Goal: Check status: Check status

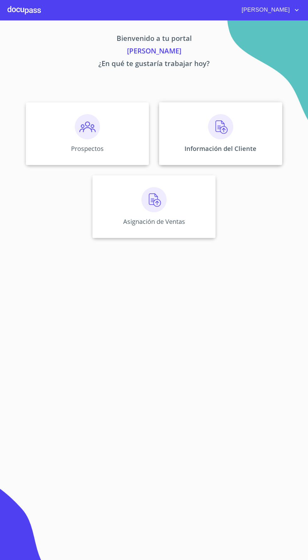
click at [231, 134] on img at bounding box center [220, 126] width 25 height 25
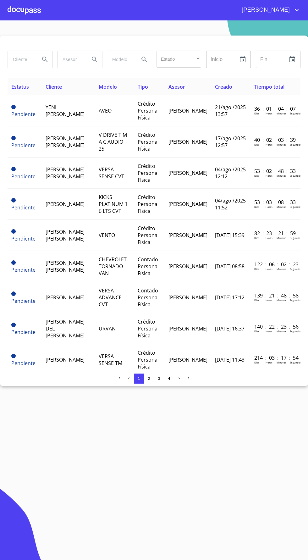
click at [19, 60] on input "search" at bounding box center [21, 59] width 27 height 17
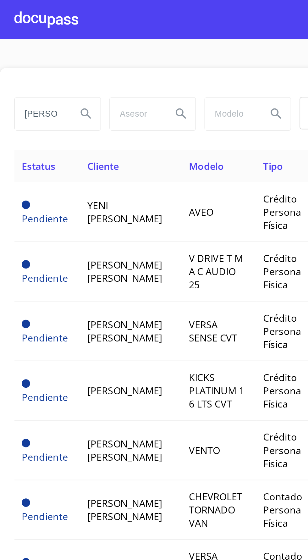
type input "[PERSON_NAME]"
click at [44, 56] on icon "Search" at bounding box center [45, 60] width 8 height 8
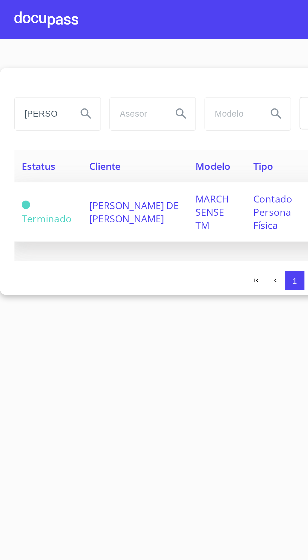
click at [58, 113] on span "[PERSON_NAME] DE [PERSON_NAME]" at bounding box center [70, 111] width 47 height 14
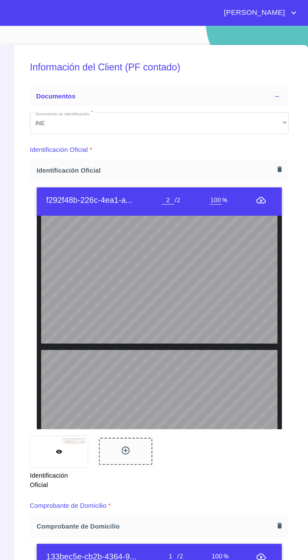
type input "1"
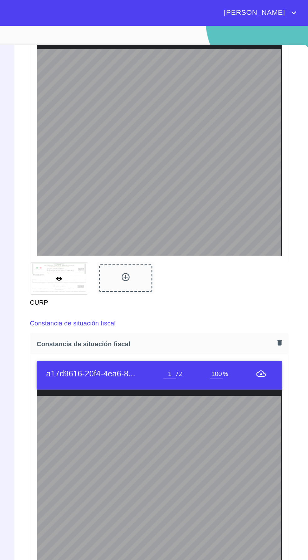
scroll to position [704, 0]
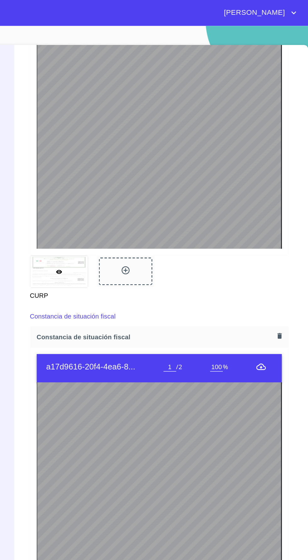
type input "2"
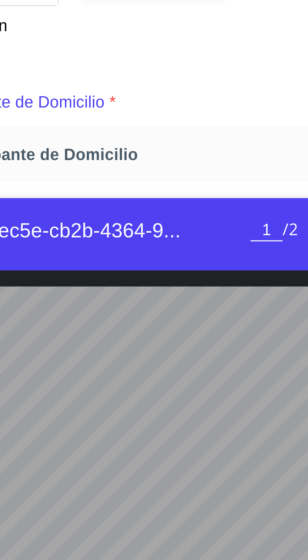
scroll to position [2, 0]
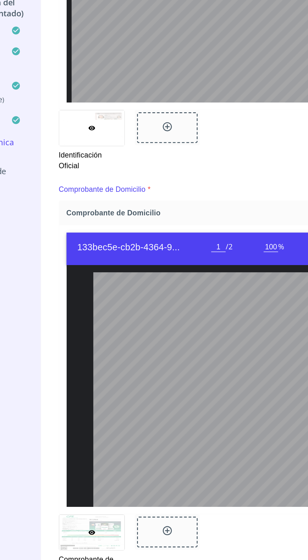
type input "2"
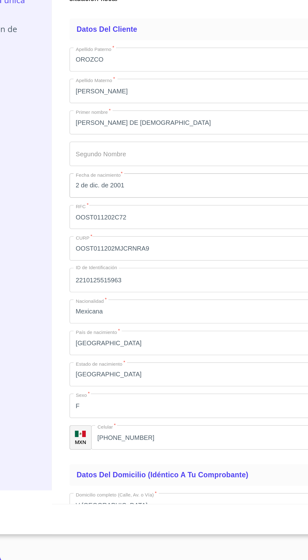
scroll to position [1074, 0]
